Goal: Information Seeking & Learning: Learn about a topic

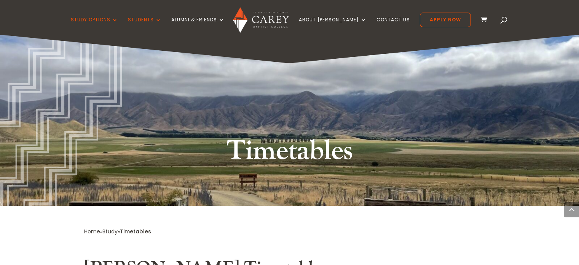
scroll to position [1884, 0]
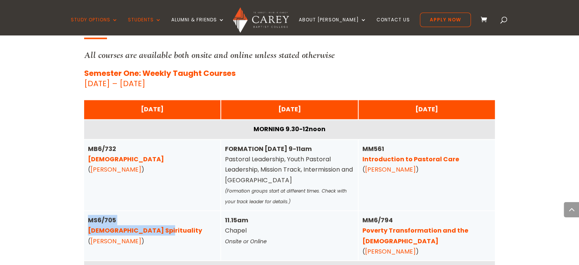
click at [107, 215] on strong "MS6/705 [DEMOGRAPHIC_DATA] Spirituality" at bounding box center [145, 224] width 114 height 19
click at [114, 226] on link "[DEMOGRAPHIC_DATA] Spirituality" at bounding box center [145, 230] width 114 height 9
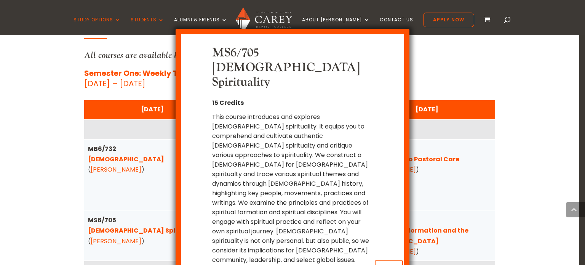
click at [397, 260] on button "x Close" at bounding box center [389, 267] width 28 height 14
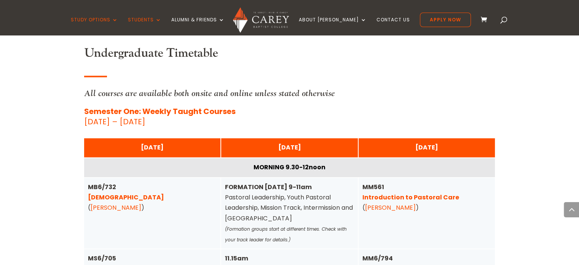
scroll to position [1922, 0]
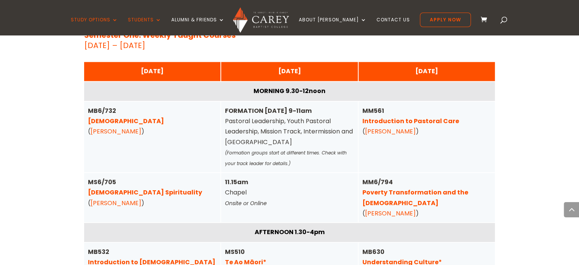
click at [128, 188] on link "[DEMOGRAPHIC_DATA] Spirituality" at bounding box center [145, 192] width 114 height 9
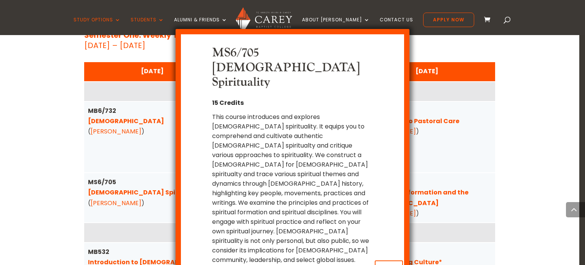
click at [35, 162] on div "MS6/705 [DEMOGRAPHIC_DATA] Spirituality 15 Credits This course introduces and e…" at bounding box center [292, 132] width 585 height 265
click at [392, 260] on button "x Close" at bounding box center [389, 267] width 28 height 14
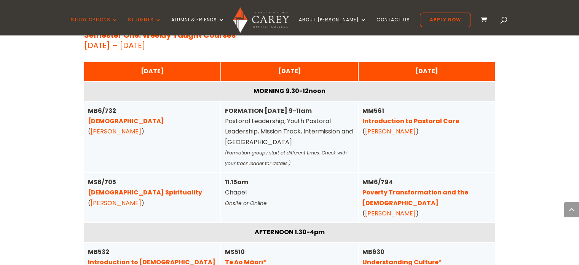
click at [126, 188] on link "[DEMOGRAPHIC_DATA] Spirituality" at bounding box center [145, 192] width 114 height 9
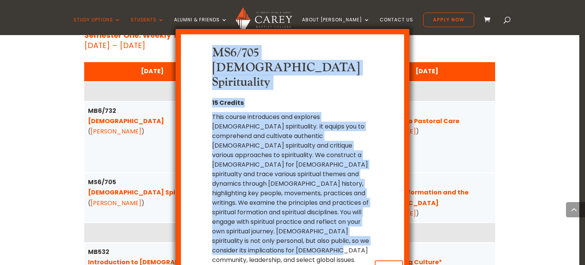
drag, startPoint x: 237, startPoint y: 216, endPoint x: 210, endPoint y: 53, distance: 165.5
click at [210, 53] on div "MS6/705 [DEMOGRAPHIC_DATA] Spirituality 15 Credits This course introduces and e…" at bounding box center [292, 155] width 200 height 218
copy div "MS6/705 [DEMOGRAPHIC_DATA] Spirituality 15 Credits This course introduces and e…"
click at [392, 260] on button "x Close" at bounding box center [389, 267] width 28 height 14
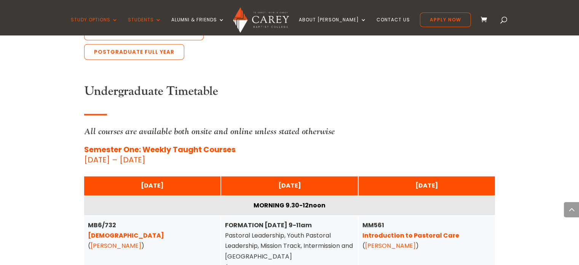
scroll to position [1808, 0]
drag, startPoint x: 85, startPoint y: 112, endPoint x: 205, endPoint y: 140, distance: 122.8
copy div "All courses are available both onsite and online unless stated otherwise Semest…"
